Goal: Task Accomplishment & Management: Use online tool/utility

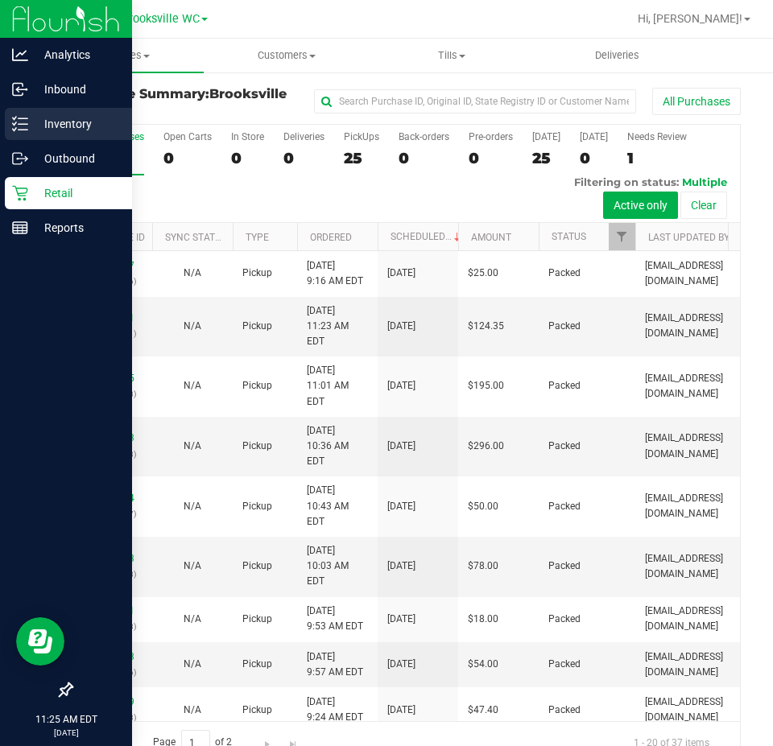
click at [56, 116] on p "Inventory" at bounding box center [76, 123] width 97 height 19
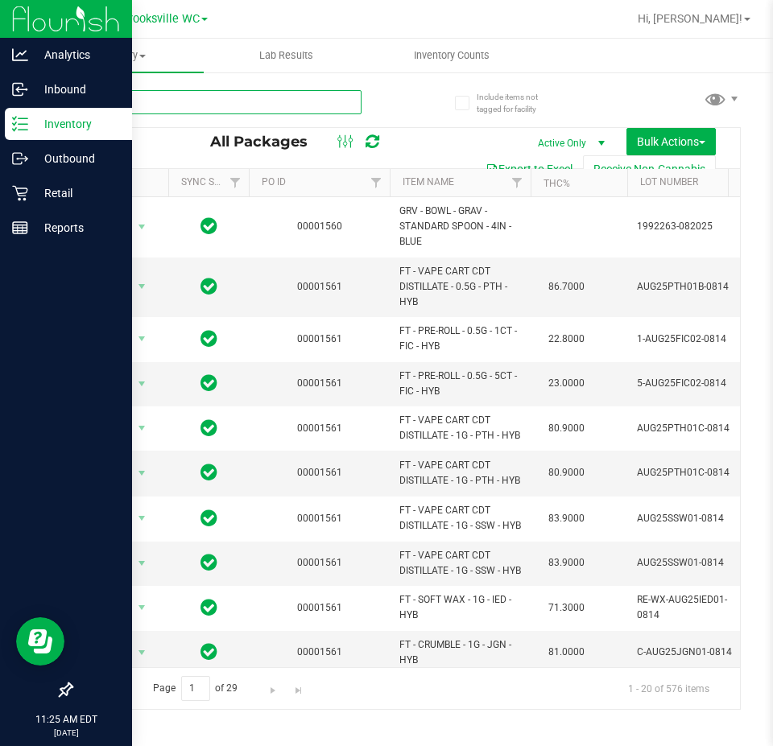
click at [229, 98] on input "text" at bounding box center [216, 102] width 291 height 24
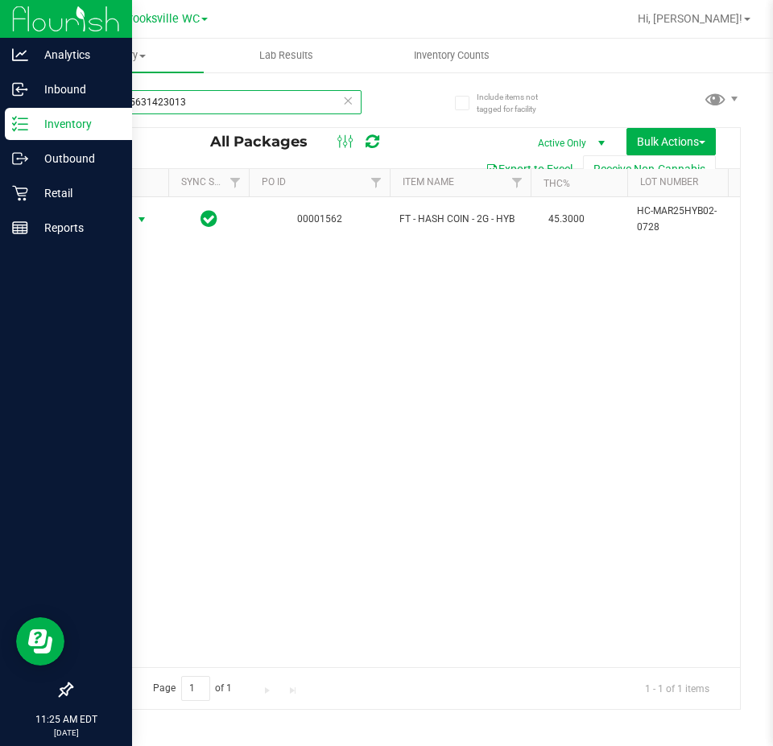
type input "4353085631423013"
click at [129, 223] on span "Action" at bounding box center [109, 220] width 43 height 23
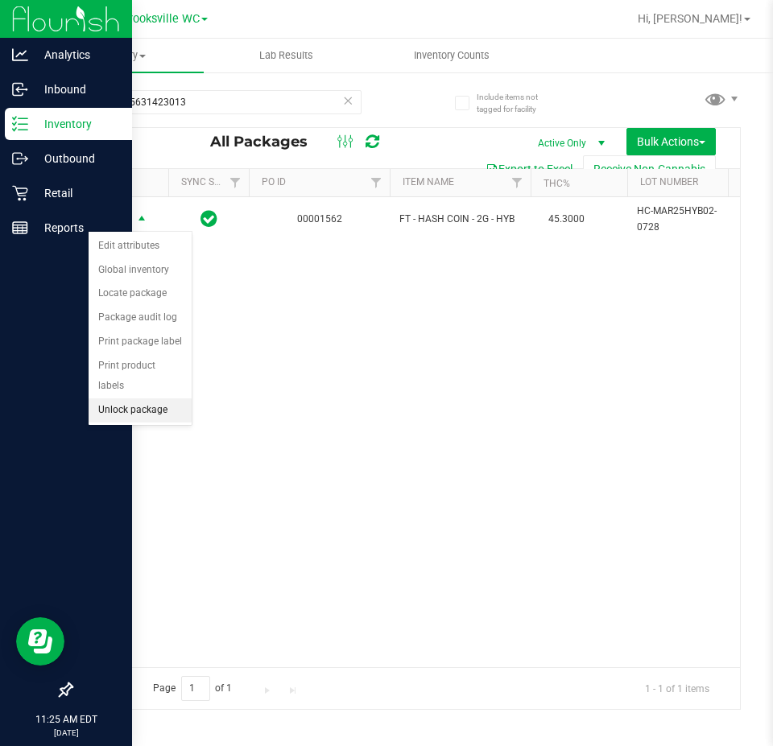
click at [127, 399] on li "Unlock package" at bounding box center [140, 411] width 103 height 24
